Goal: Transaction & Acquisition: Purchase product/service

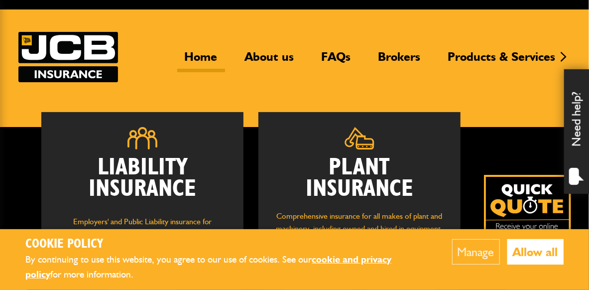
scroll to position [80, 0]
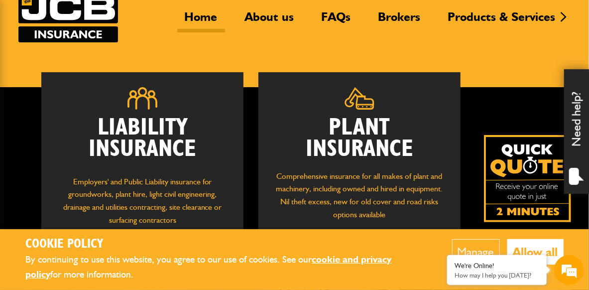
click at [483, 247] on button "Manage" at bounding box center [476, 251] width 48 height 25
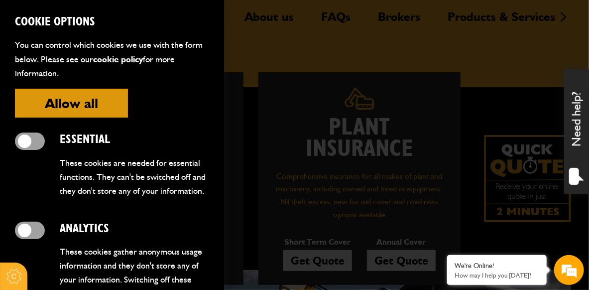
click at [110, 100] on button "Allow all" at bounding box center [71, 103] width 113 height 29
click at [63, 103] on button "Allow all" at bounding box center [71, 103] width 113 height 29
click at [373, 97] on div at bounding box center [294, 145] width 589 height 290
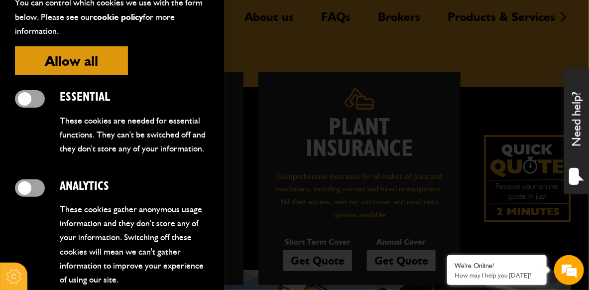
scroll to position [39, 0]
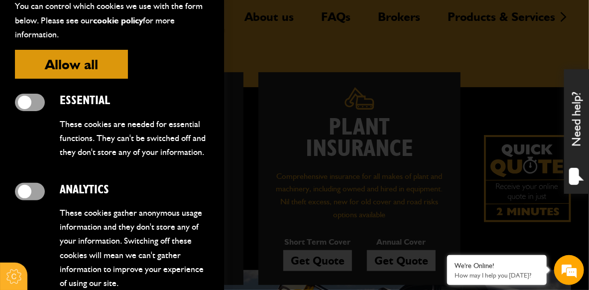
click at [31, 103] on span at bounding box center [30, 102] width 30 height 17
drag, startPoint x: 32, startPoint y: 103, endPoint x: 15, endPoint y: 105, distance: 17.1
click at [15, 105] on span at bounding box center [30, 102] width 30 height 17
drag, startPoint x: 34, startPoint y: 102, endPoint x: 23, endPoint y: 103, distance: 11.5
click at [23, 103] on span at bounding box center [30, 102] width 30 height 17
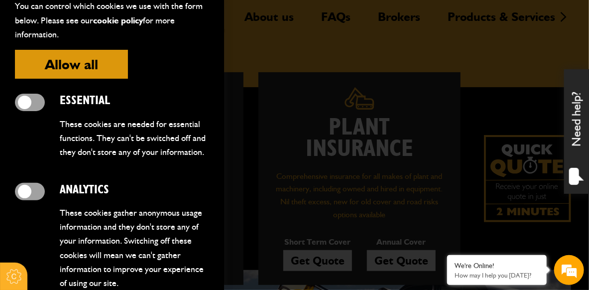
click at [23, 103] on span at bounding box center [30, 102] width 30 height 17
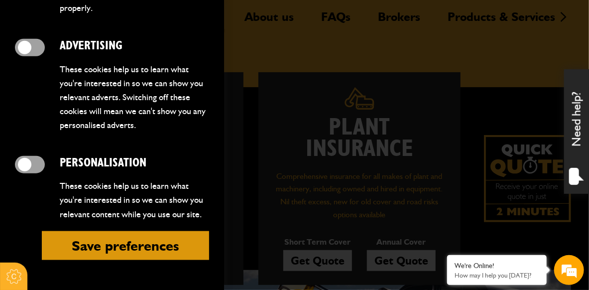
scroll to position [431, 0]
click at [159, 240] on button "Save preferences" at bounding box center [125, 245] width 167 height 29
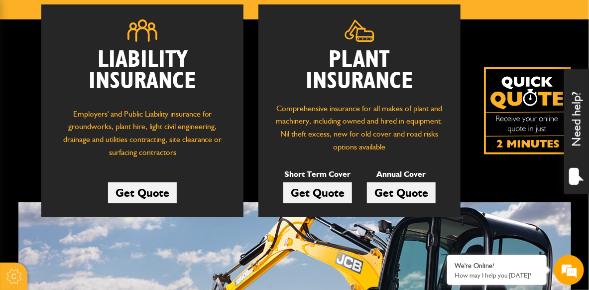
scroll to position [159, 0]
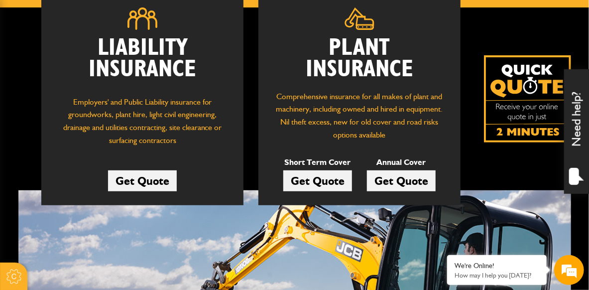
click at [388, 180] on link "Get Quote" at bounding box center [401, 180] width 69 height 21
